Goal: Obtain resource: Download file/media

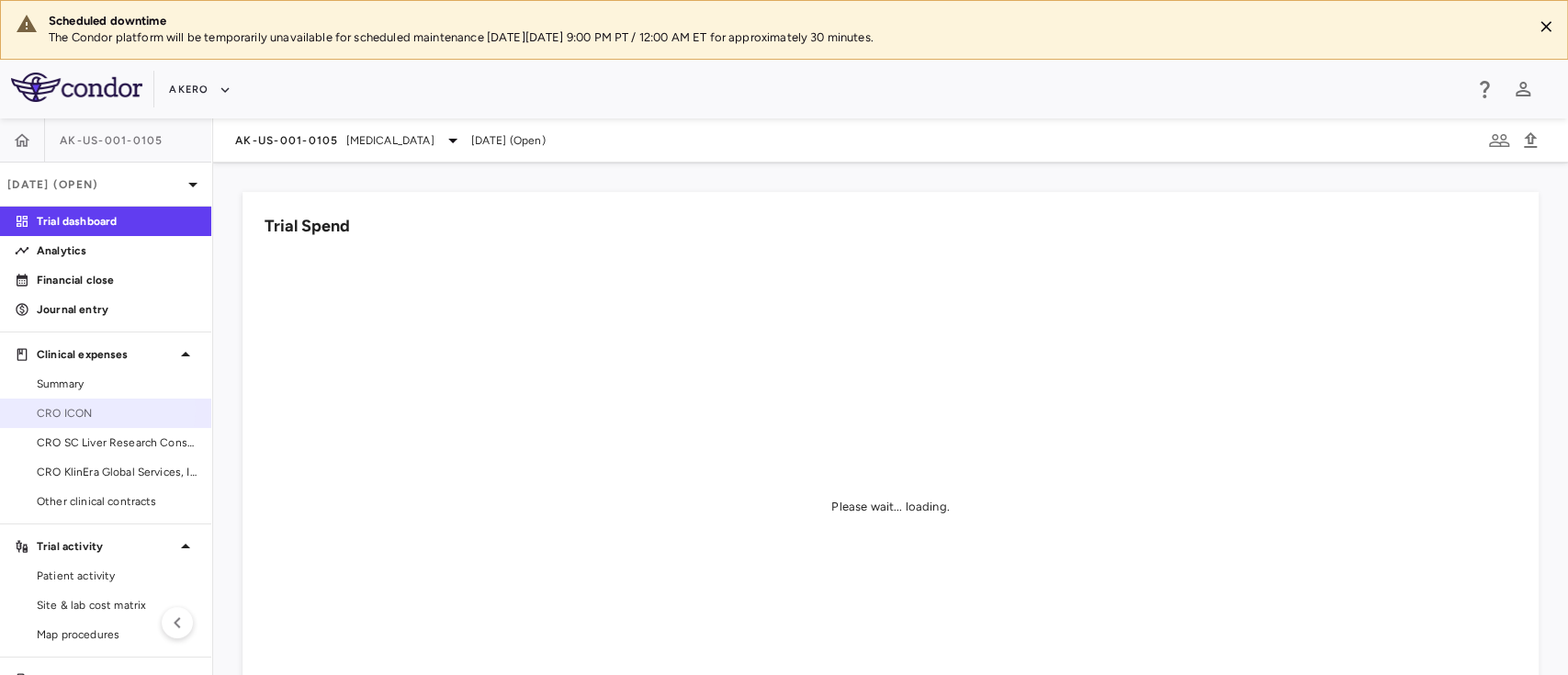
click at [85, 410] on span "CRO ICON" at bounding box center [117, 414] width 160 height 17
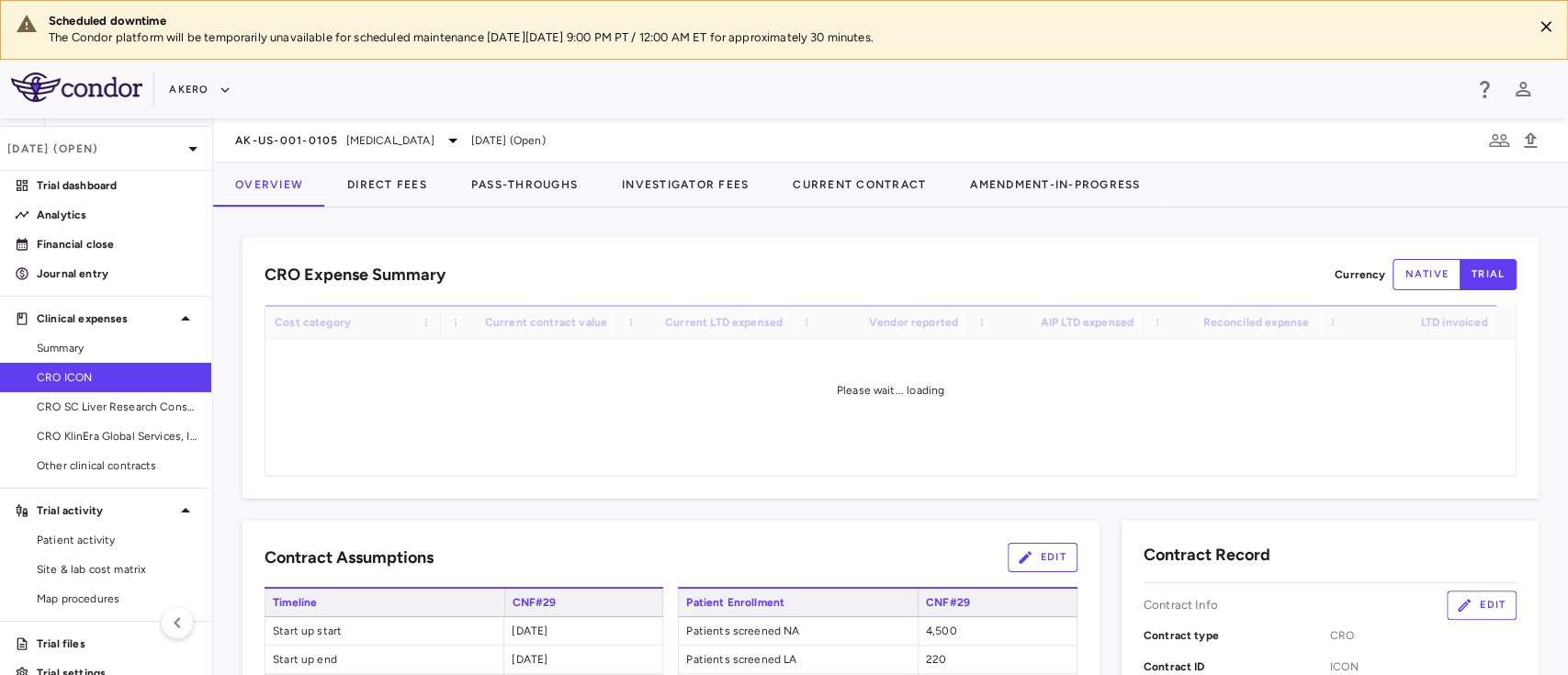
scroll to position [62, 0]
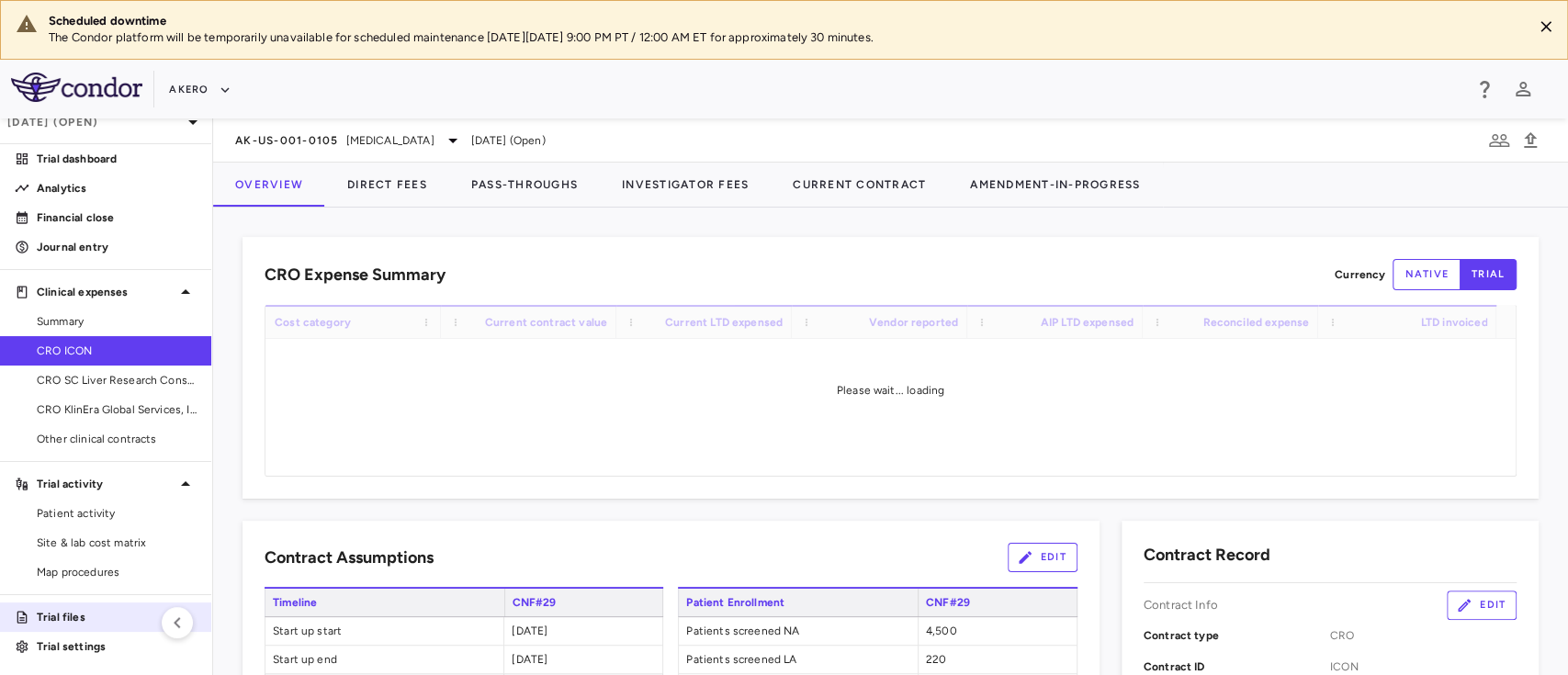
click at [81, 604] on link "Trial files" at bounding box center [105, 617] width 211 height 28
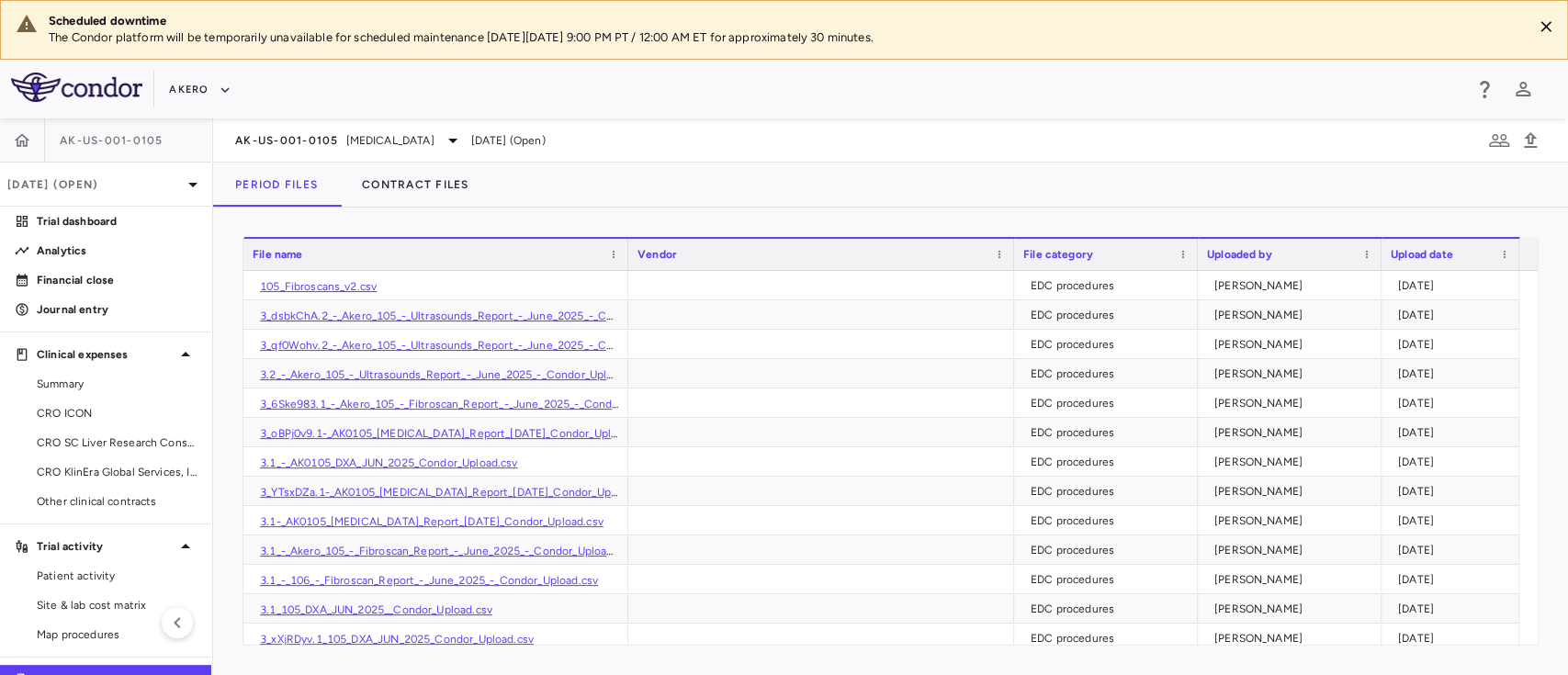
scroll to position [62, 0]
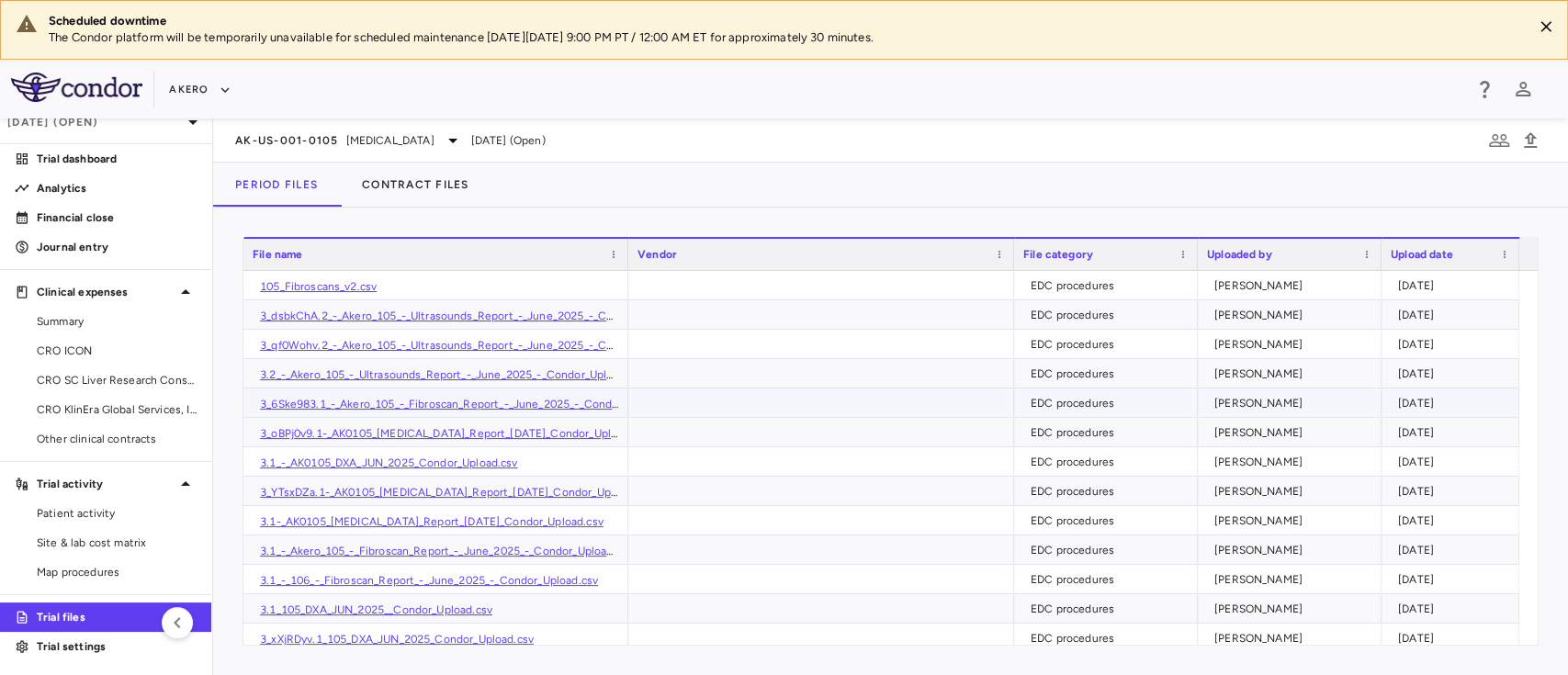
click at [470, 401] on link "3_6Ske983.1_-_Akero_105_-_Fibroscan_Report_-_June_2025_-_Condor_Upload.csv" at bounding box center [471, 404] width 423 height 13
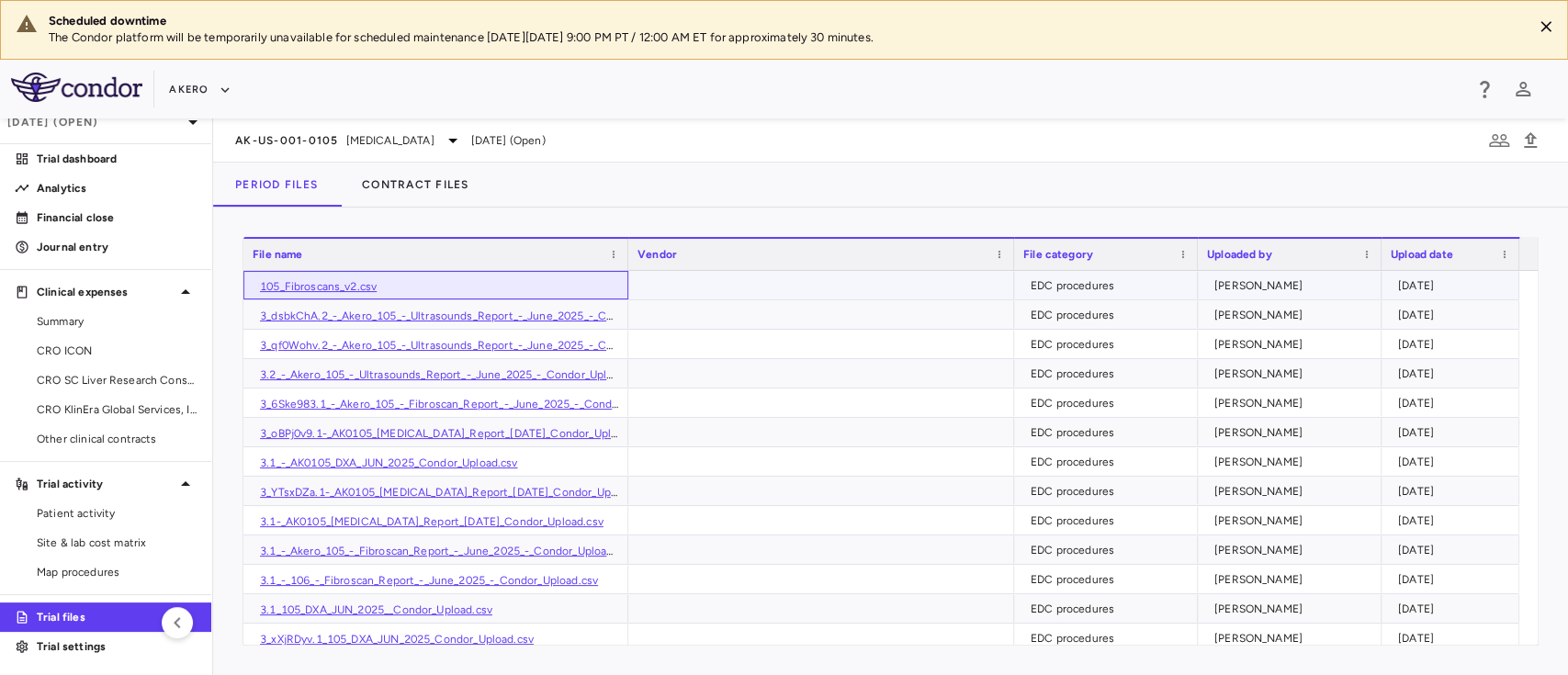
click at [289, 289] on link "105_Fibroscans_v2.csv" at bounding box center [319, 286] width 117 height 13
click at [434, 143] on span "[MEDICAL_DATA]" at bounding box center [390, 140] width 88 height 17
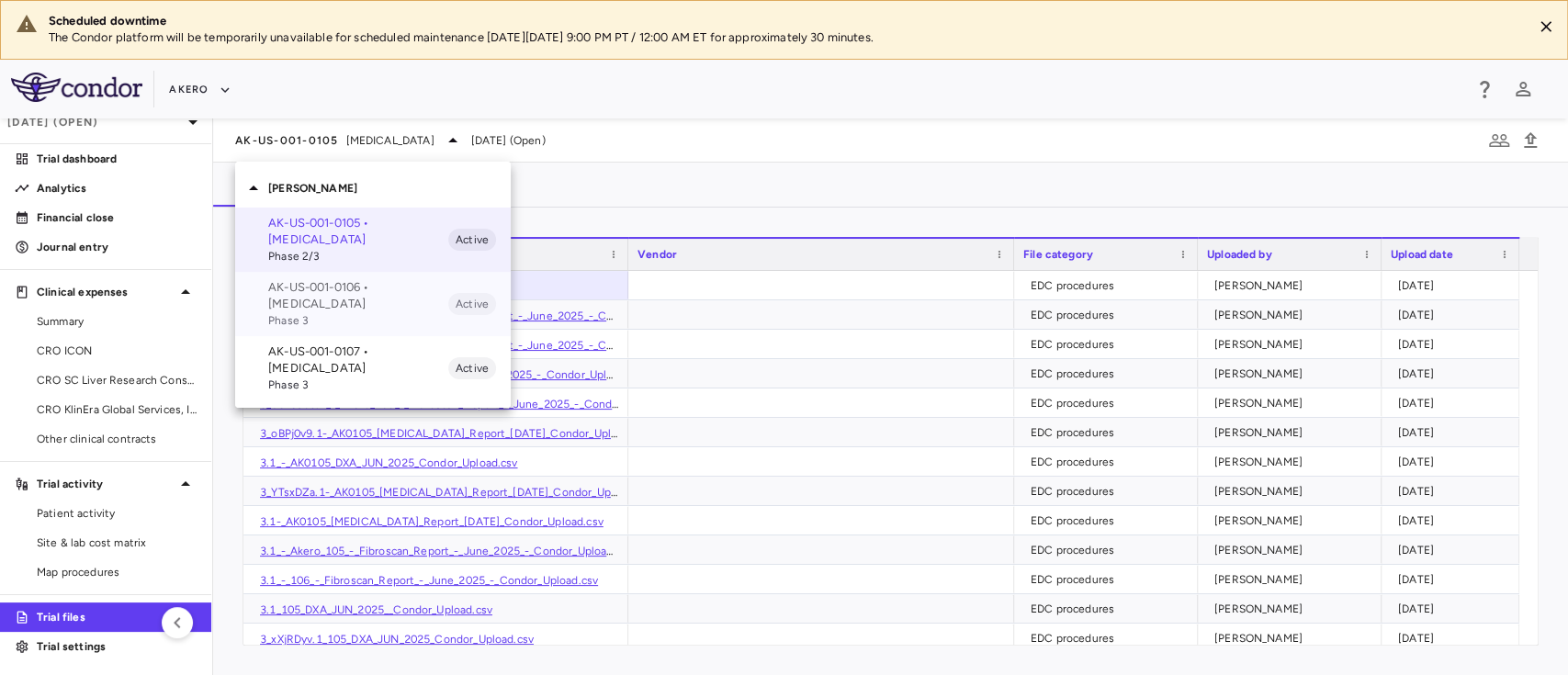
click at [327, 305] on p "AK-US-001-0106 • [MEDICAL_DATA]" at bounding box center [359, 296] width 180 height 33
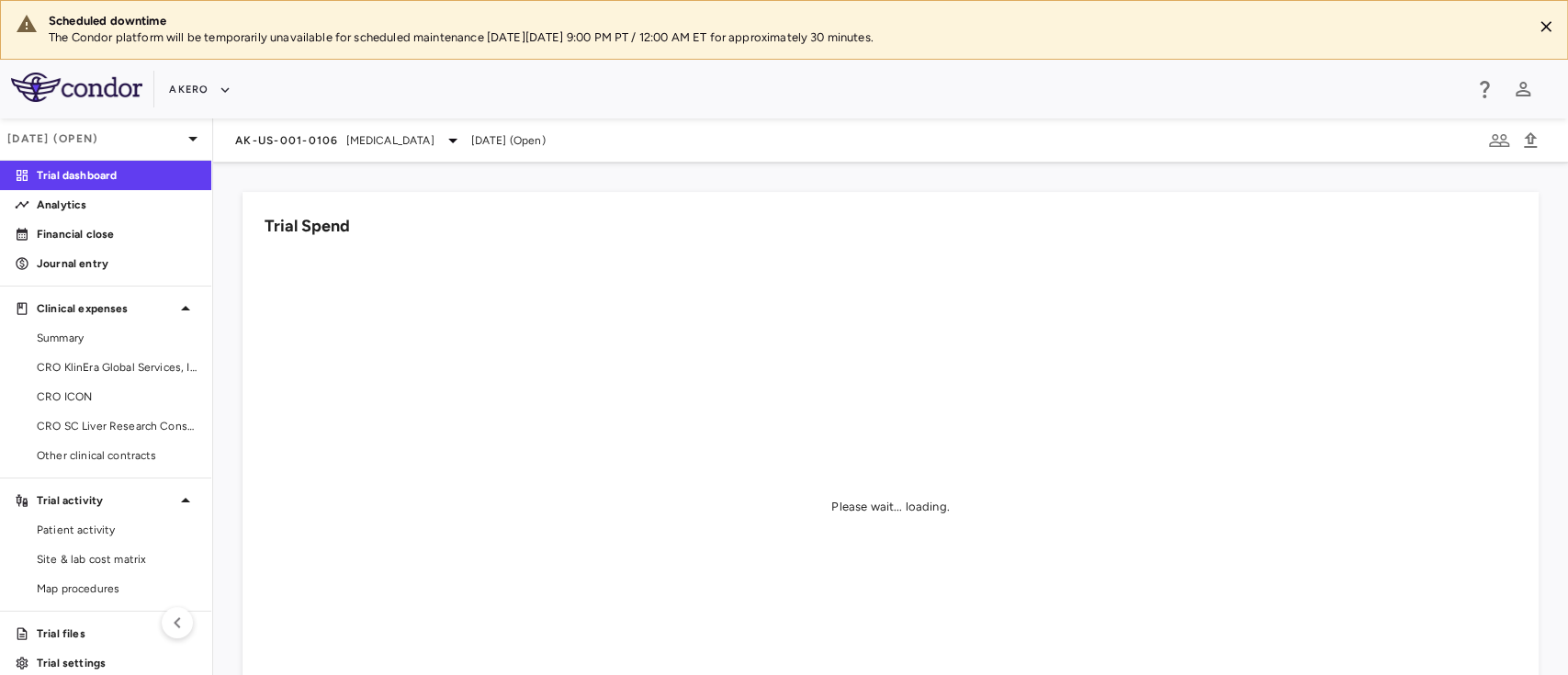
scroll to position [62, 0]
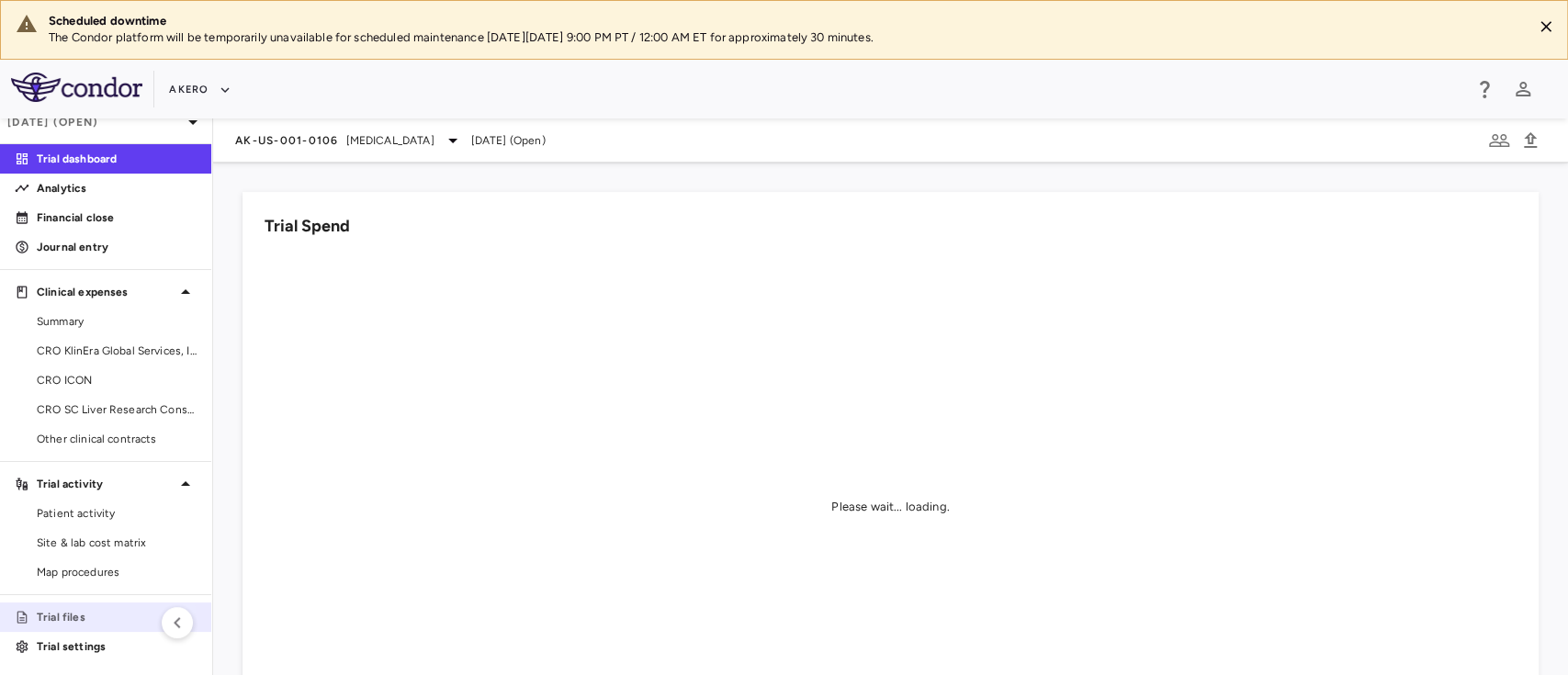
click at [66, 610] on p "Trial files" at bounding box center [117, 617] width 160 height 17
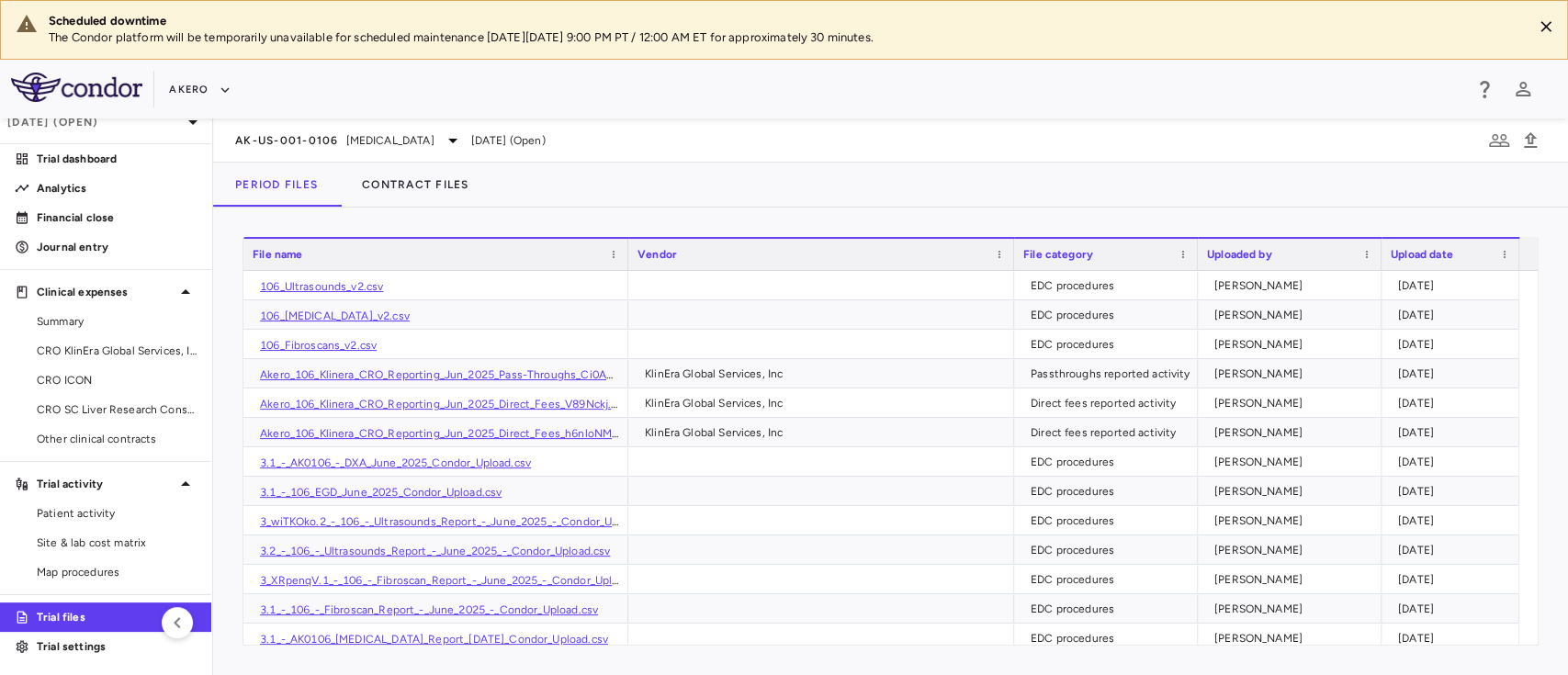
click at [0, 603] on link "Trial files" at bounding box center [105, 617] width 211 height 28
